Goal: Task Accomplishment & Management: Use online tool/utility

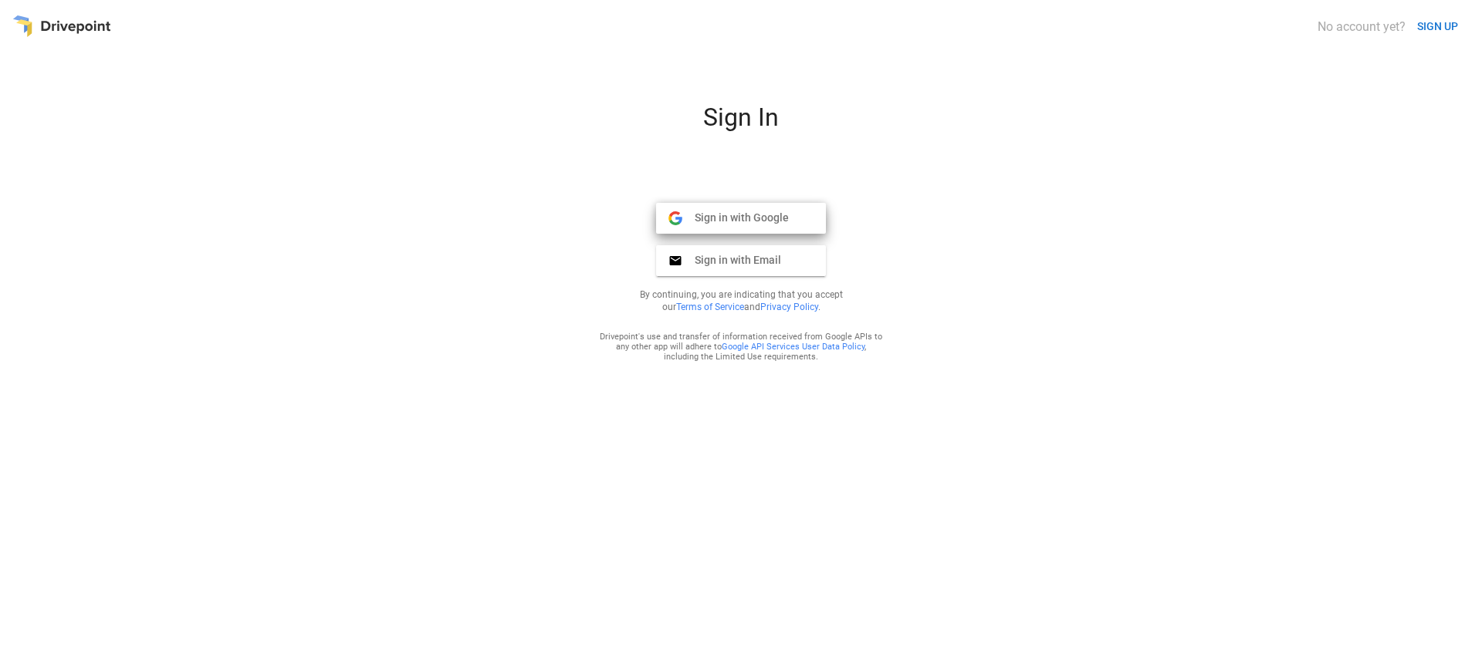
click at [735, 218] on span "Sign in with Google" at bounding box center [735, 218] width 106 height 14
